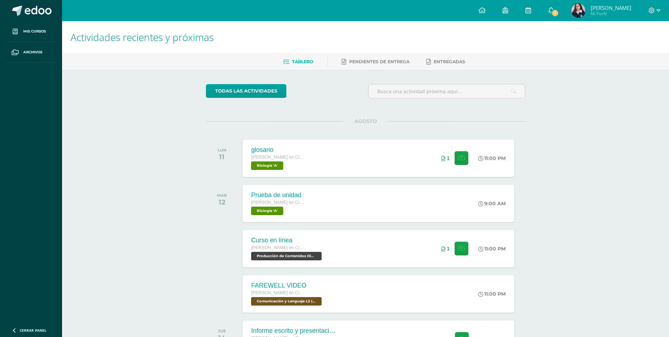
click at [650, 198] on div "Actividades recientes y próximas Tablero Pendientes de entrega Entregadas todas…" at bounding box center [365, 209] width 607 height 377
click at [554, 17] on link "1" at bounding box center [551, 10] width 23 height 21
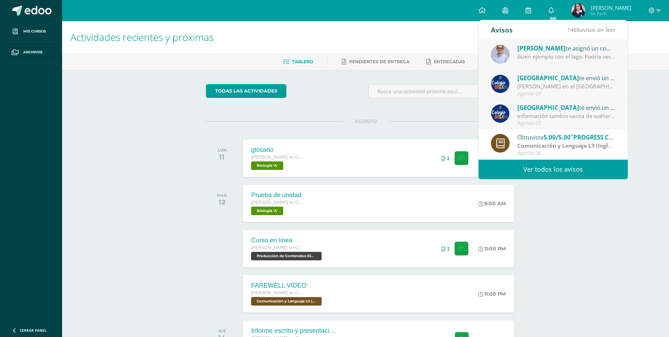
click at [558, 47] on div "Juan te asignó un comentario en 'Hoja de trabajo 1' para 'Ética Profesional y R…" at bounding box center [567, 47] width 98 height 9
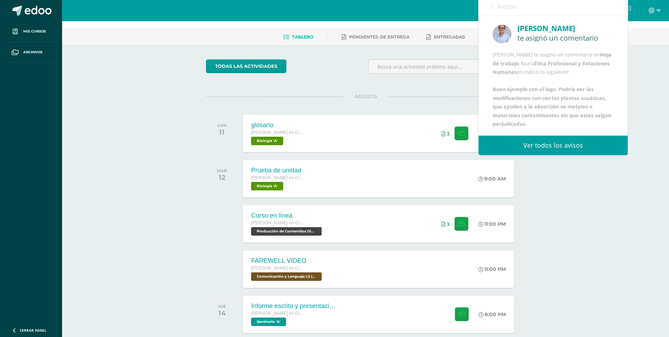
scroll to position [35, 0]
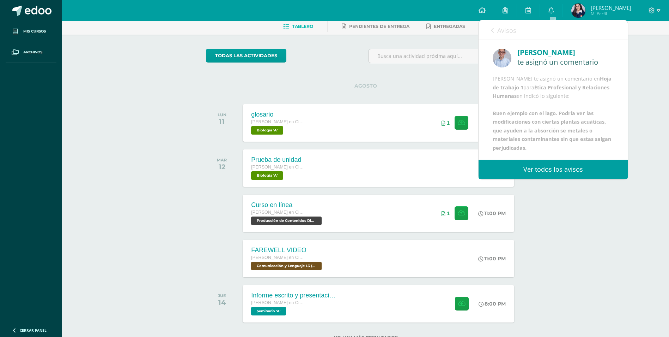
click at [501, 31] on span "Avisos" at bounding box center [507, 30] width 19 height 8
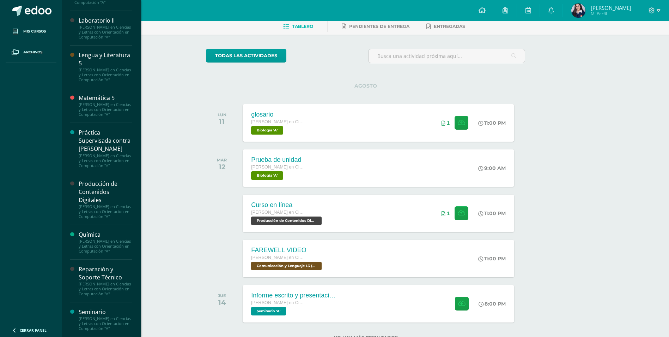
scroll to position [450, 0]
click at [102, 265] on div "Reparación y Soporte Técnico" at bounding box center [106, 273] width 54 height 16
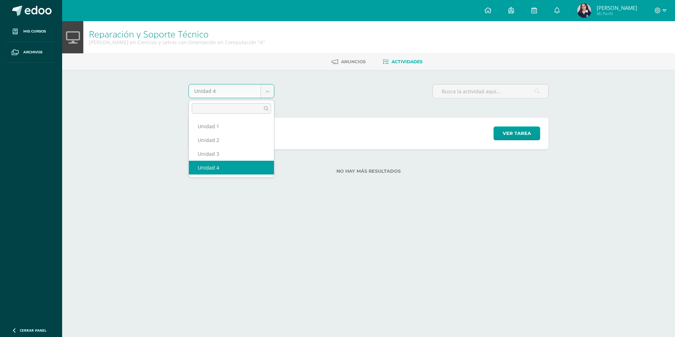
click at [268, 91] on body "Mis cursos Archivos Cerrar panel Asesoría [PERSON_NAME] en Ciencias y Letras co…" at bounding box center [337, 98] width 675 height 196
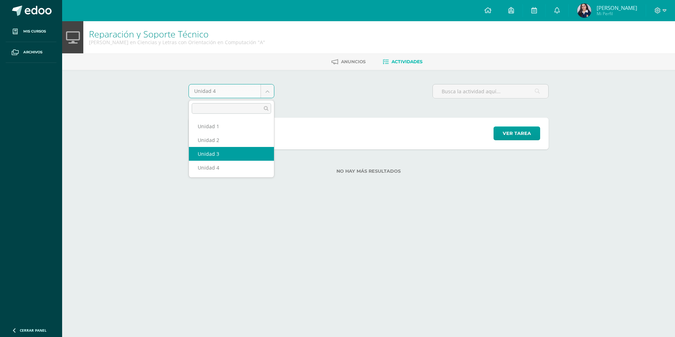
select select "Unidad 3"
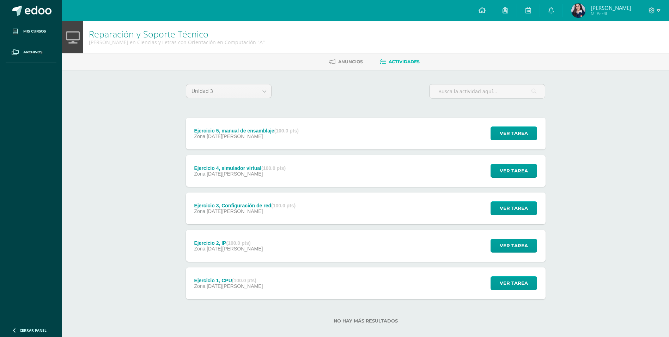
scroll to position [9, 0]
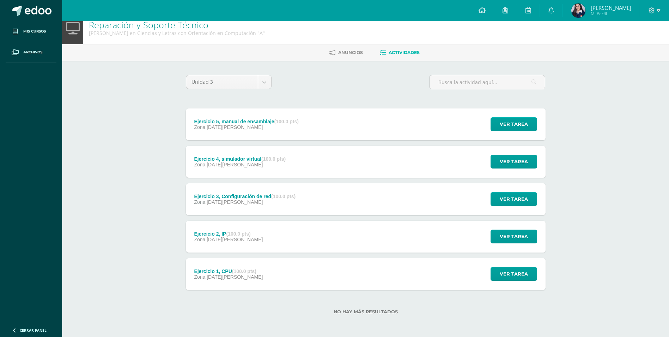
drag, startPoint x: 273, startPoint y: 85, endPoint x: 261, endPoint y: 93, distance: 14.9
click at [265, 94] on div "Unidad 3 Unidad 1 Unidad 2 Unidad 3 Unidad 4" at bounding box center [228, 85] width 91 height 20
click at [263, 84] on body "Mis cursos Archivos Cerrar panel Asesoría Quinto Quinto Bachillerato en Ciencia…" at bounding box center [334, 164] width 669 height 346
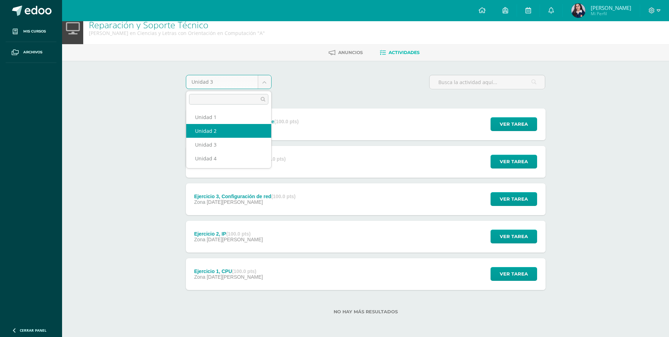
select select "Unidad 2"
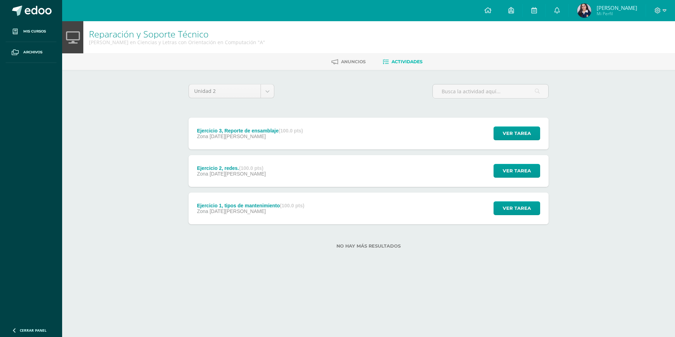
drag, startPoint x: 344, startPoint y: 136, endPoint x: 344, endPoint y: 140, distance: 4.3
click at [344, 140] on div "Ejercicio 3, Reporte de ensamblaje (100.0 pts) Zona 23 de Abril Ver tarea Ejerc…" at bounding box center [368, 134] width 360 height 32
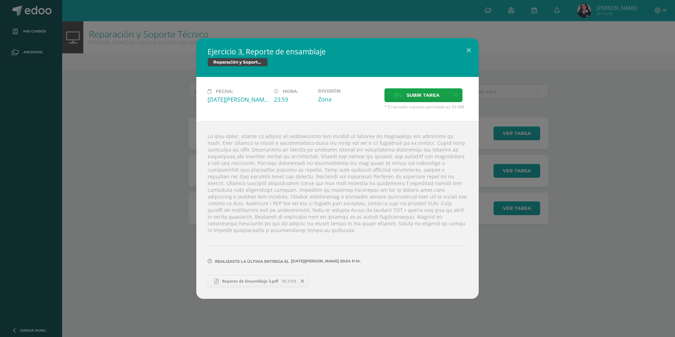
click at [243, 278] on span "Reporte de Ensamblaje 3.pdf" at bounding box center [249, 280] width 63 height 5
